Goal: Use online tool/utility: Utilize a website feature to perform a specific function

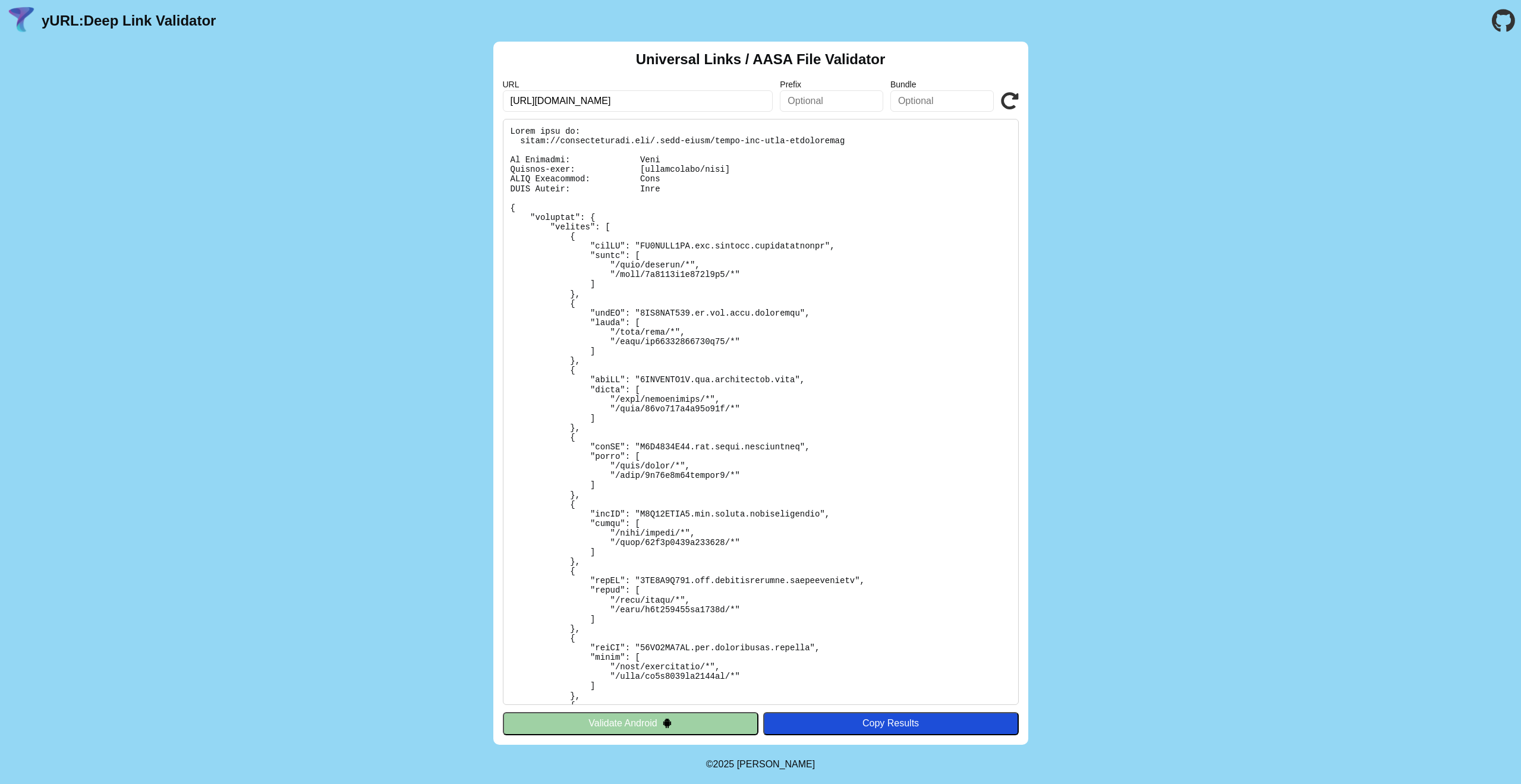
scroll to position [797, 0]
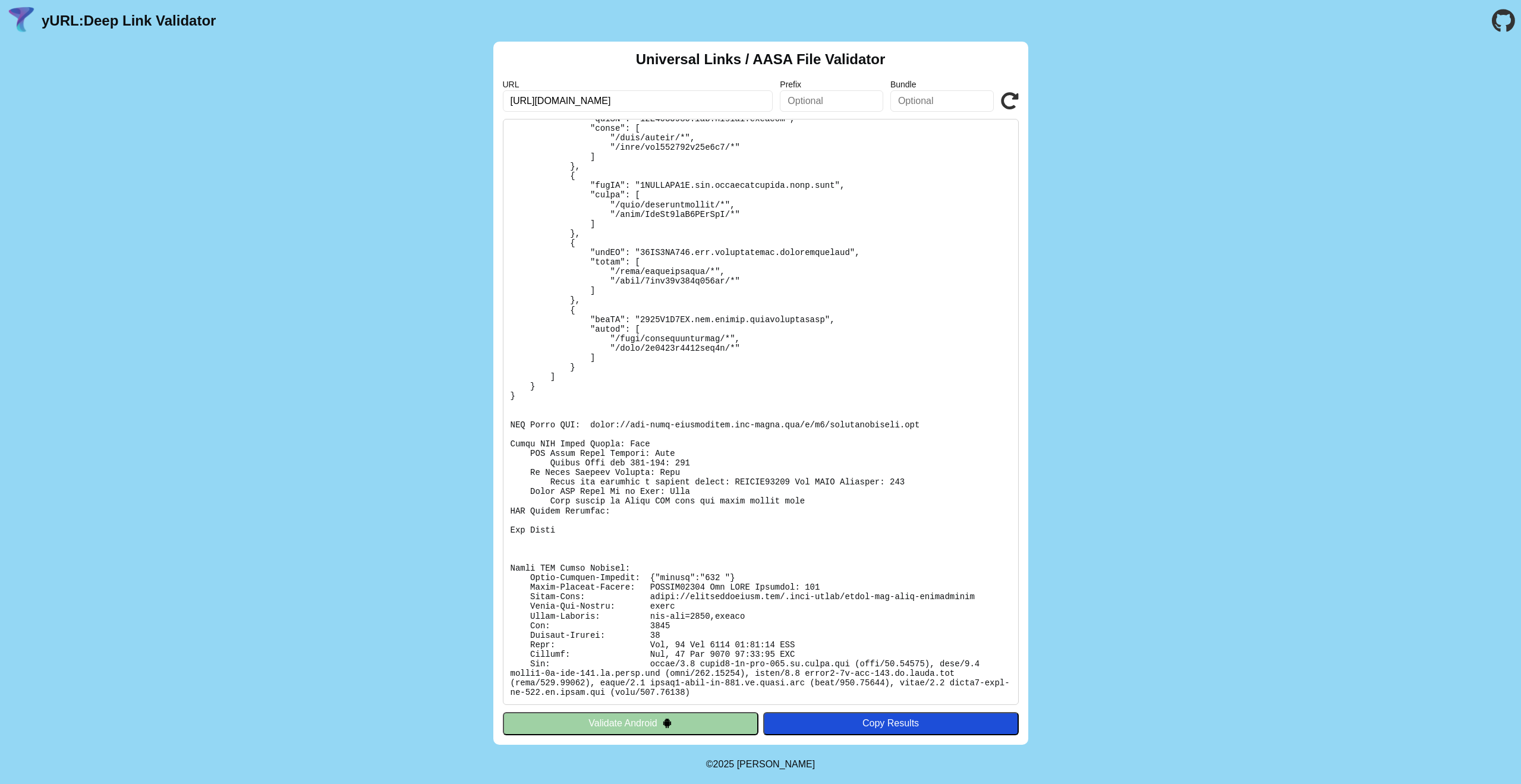
click at [1006, 92] on icon at bounding box center [1010, 101] width 18 height 18
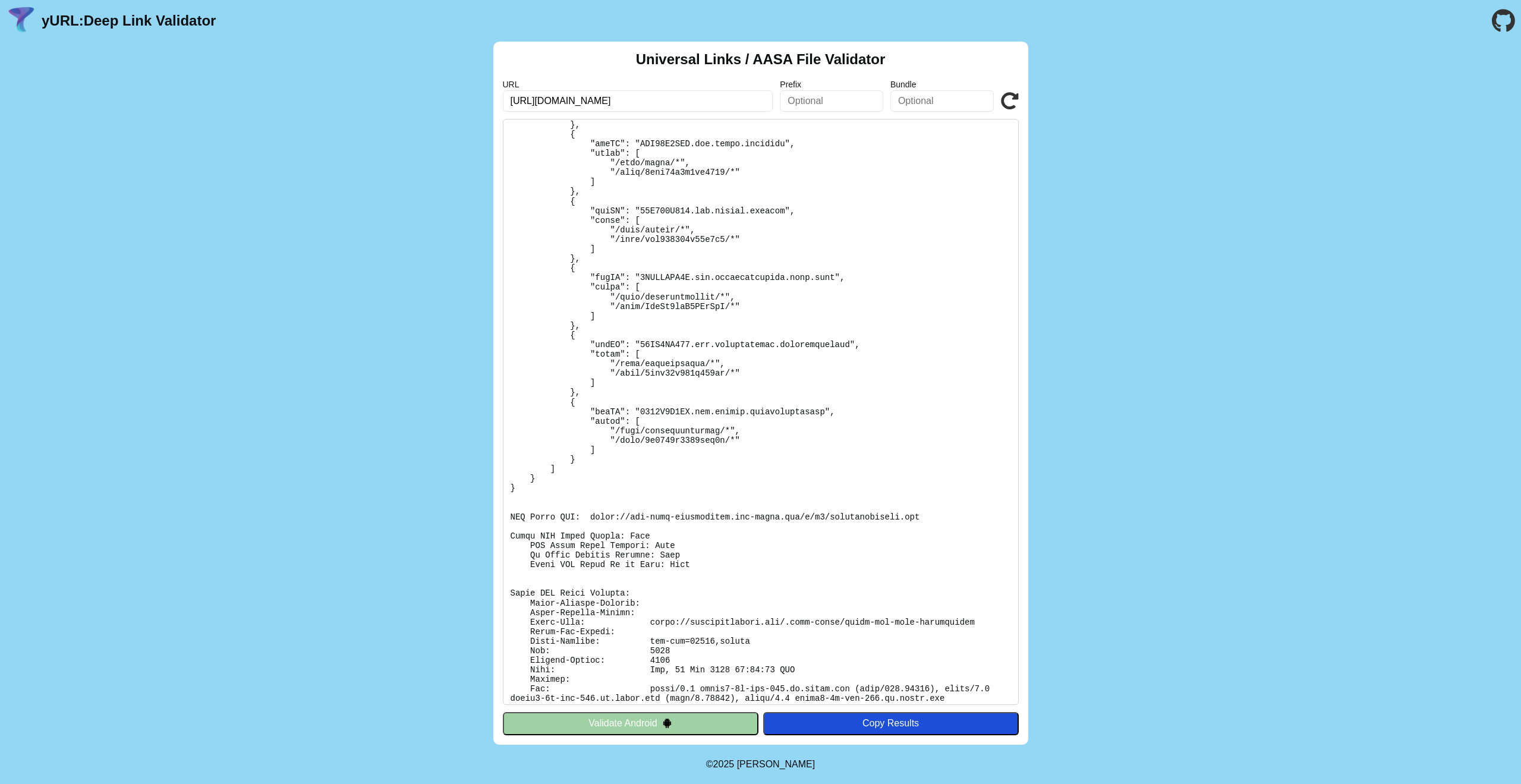
scroll to position [730, 0]
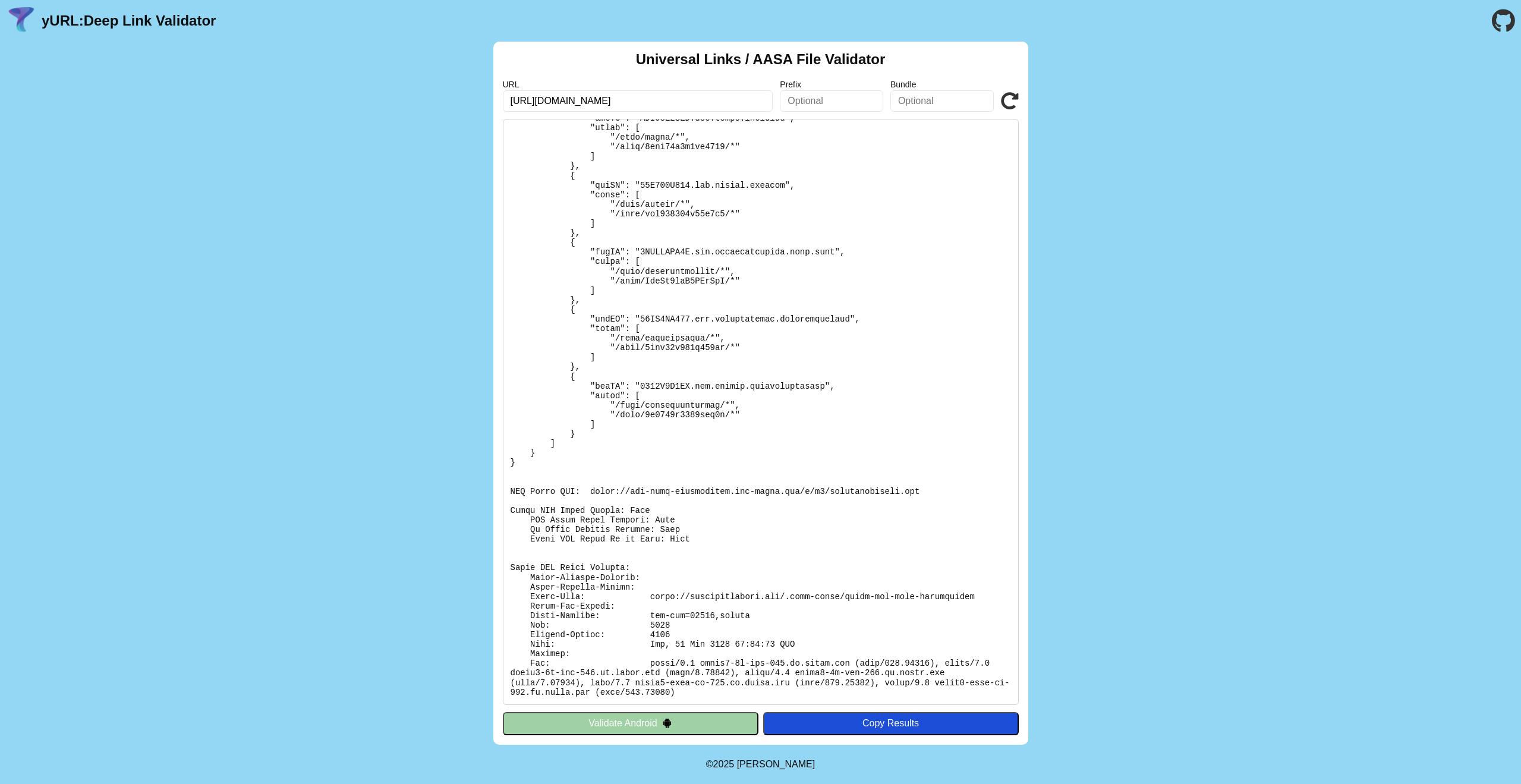
click at [1015, 95] on icon at bounding box center [1010, 101] width 18 height 18
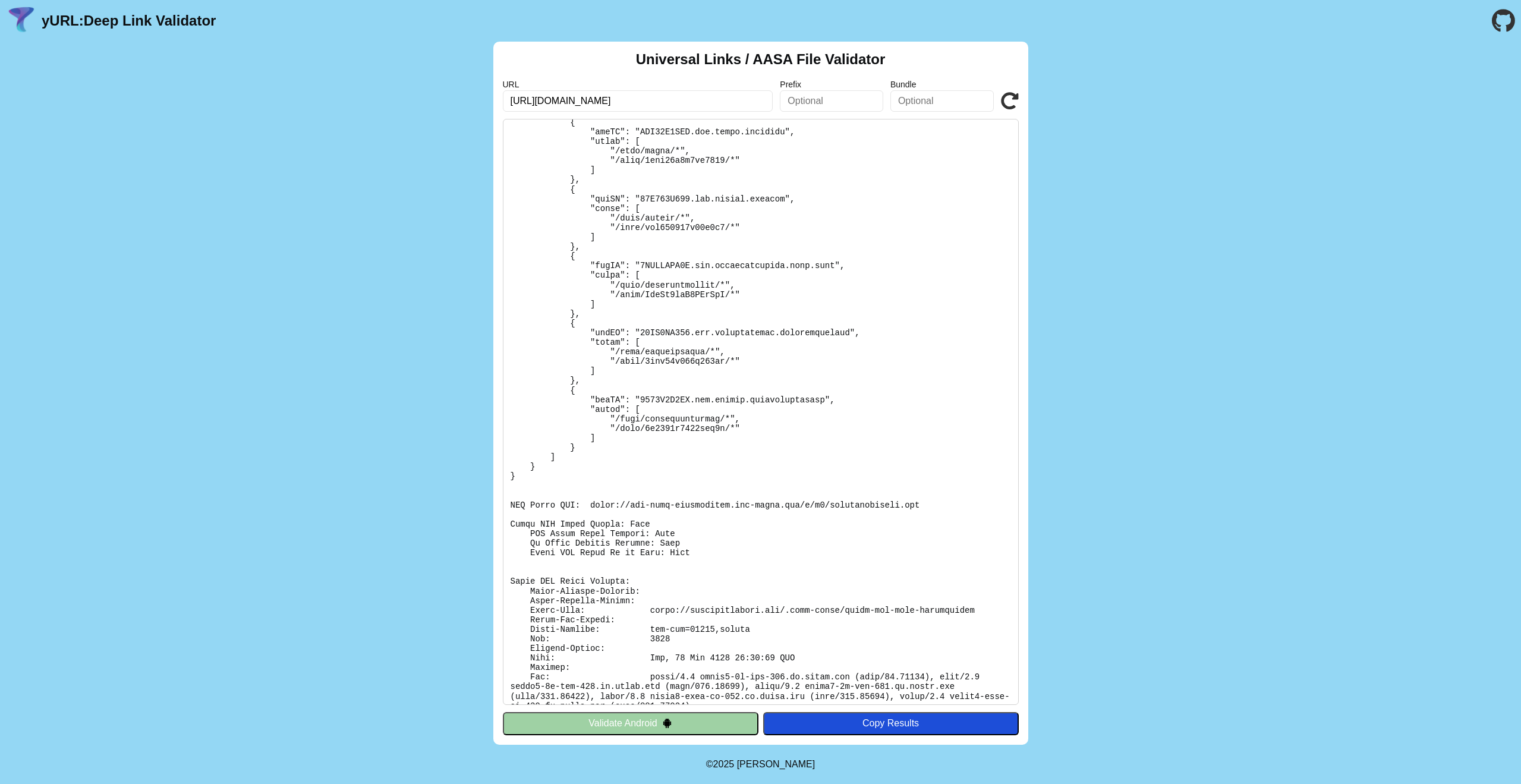
scroll to position [730, 0]
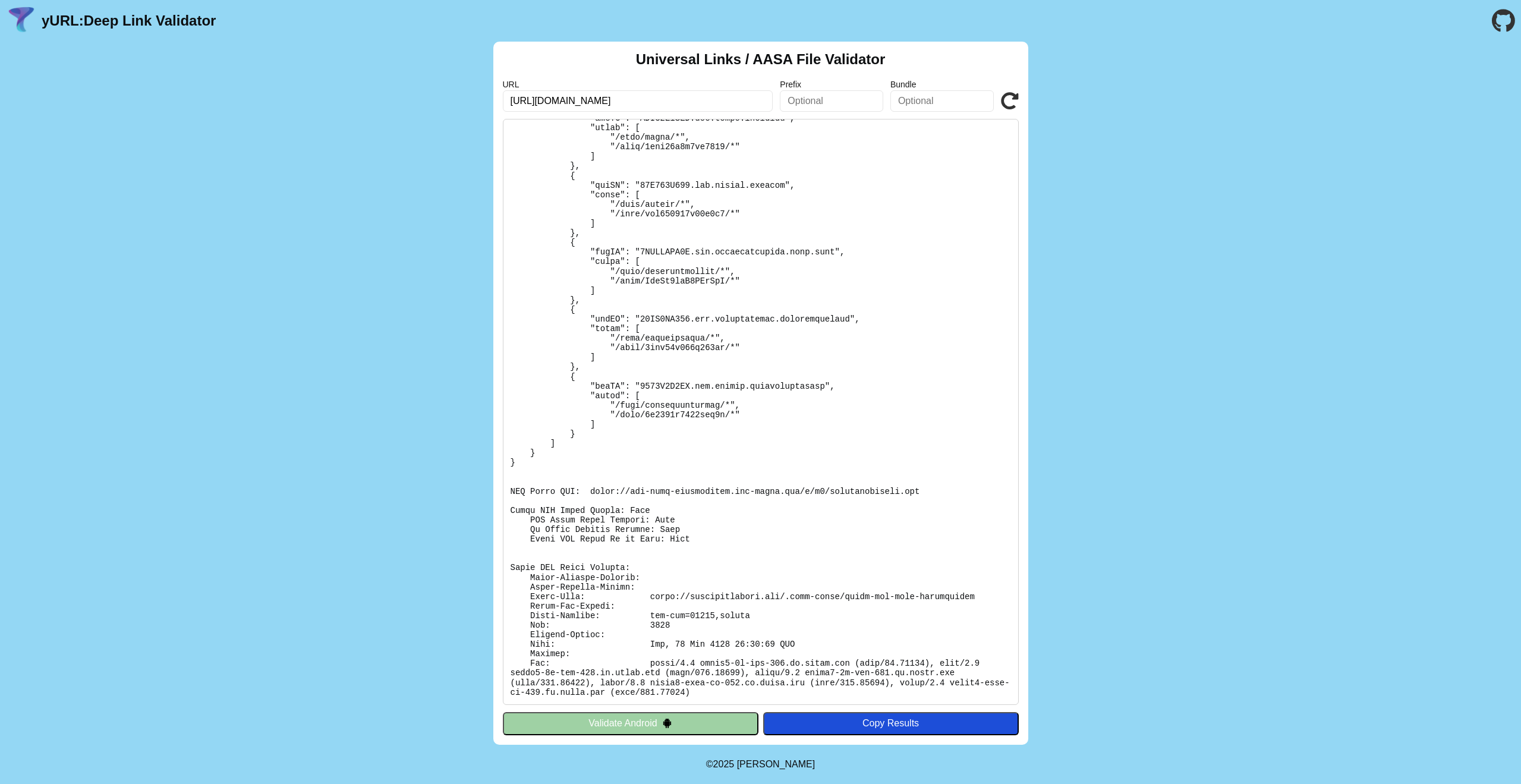
click at [204, 434] on div "Universal Links / AASA File Validator URL [URL][DOMAIN_NAME] Prefix Bundle Vali…" at bounding box center [760, 393] width 1521 height 703
click at [662, 719] on img at bounding box center [666, 722] width 10 height 10
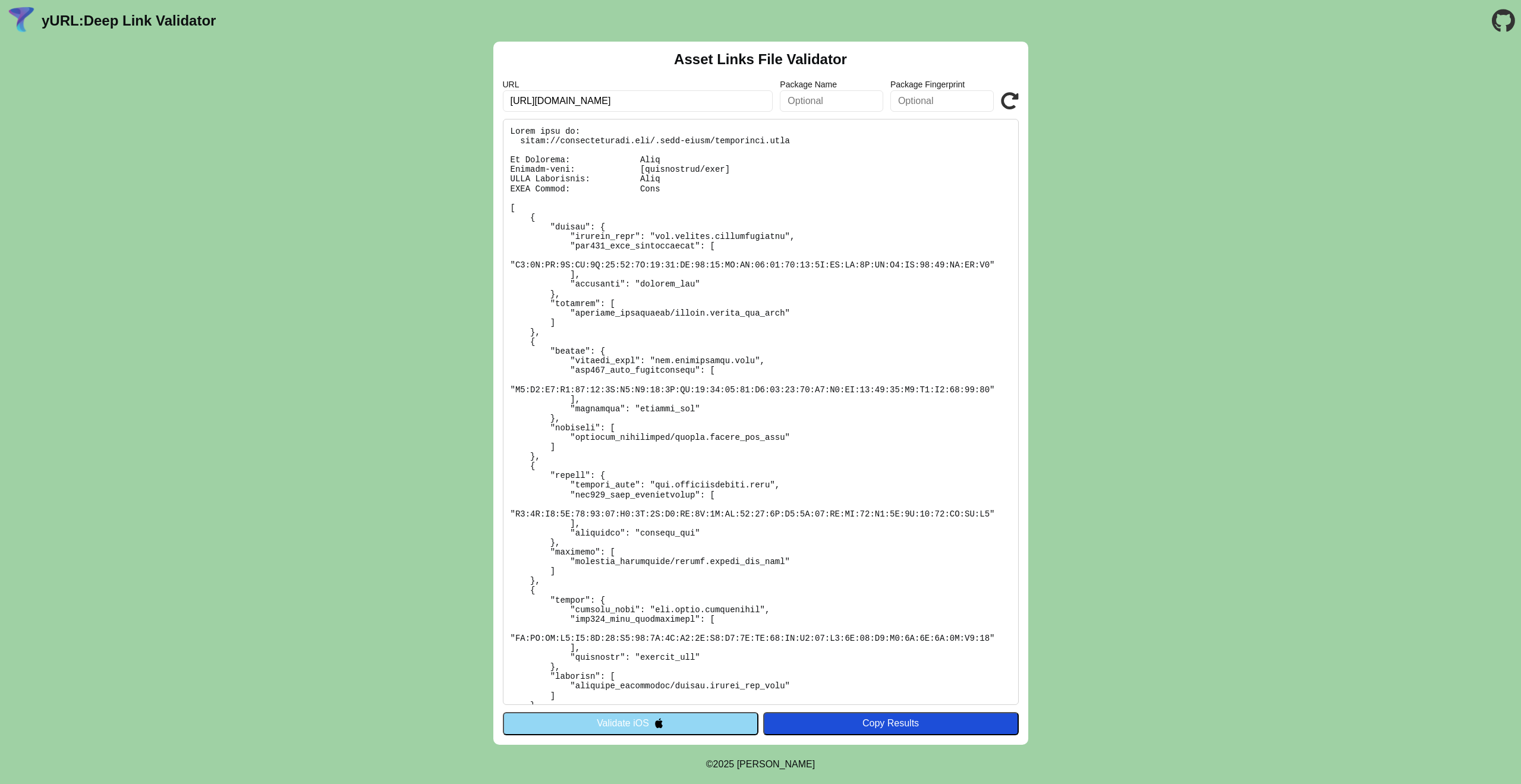
click at [316, 445] on div "Asset Links File Validator URL https://meetinglawyers.com/ Package Name Package…" at bounding box center [760, 393] width 1521 height 703
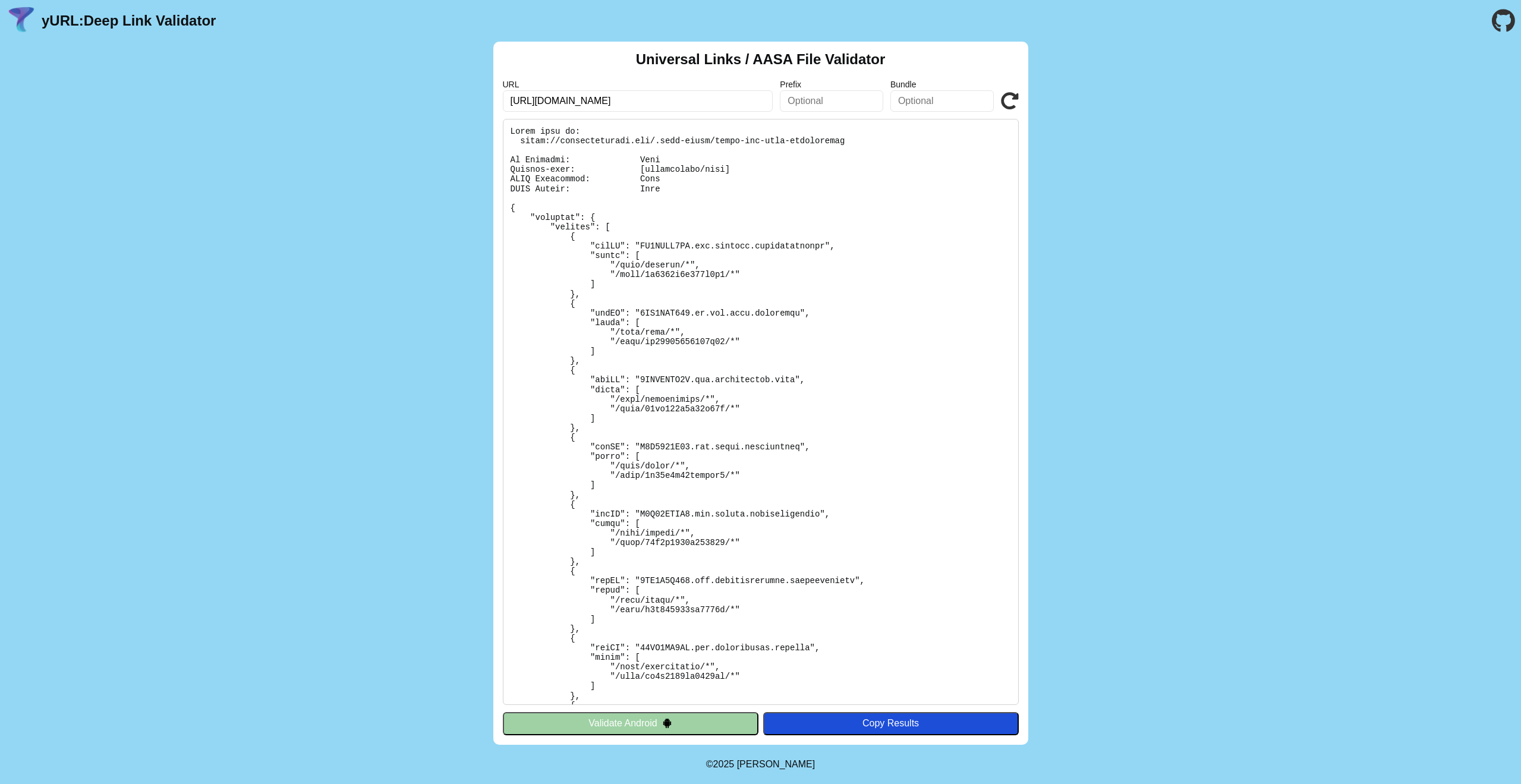
click at [398, 318] on div "Universal Links / AASA File Validator URL [URL][DOMAIN_NAME] Prefix Bundle Vali…" at bounding box center [760, 393] width 1521 height 703
